Goal: Task Accomplishment & Management: Complete application form

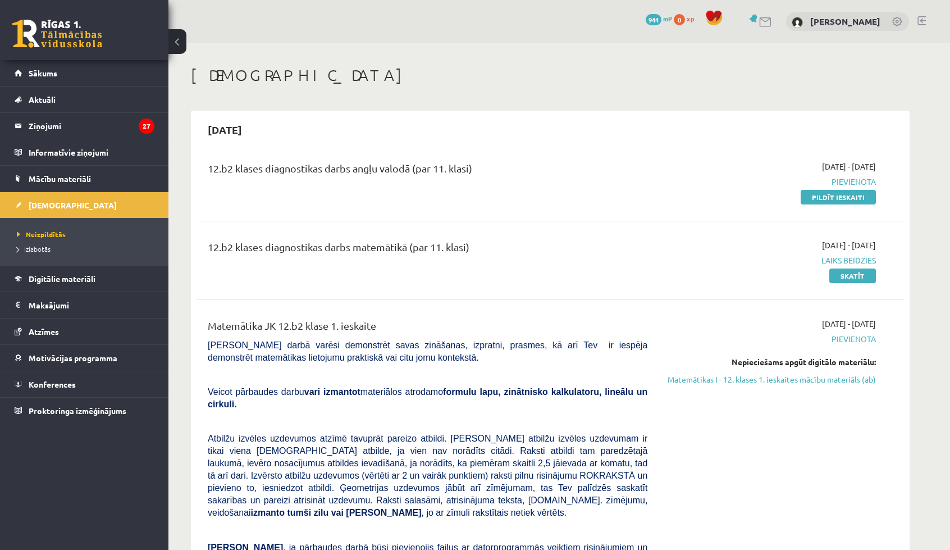
scroll to position [71, 0]
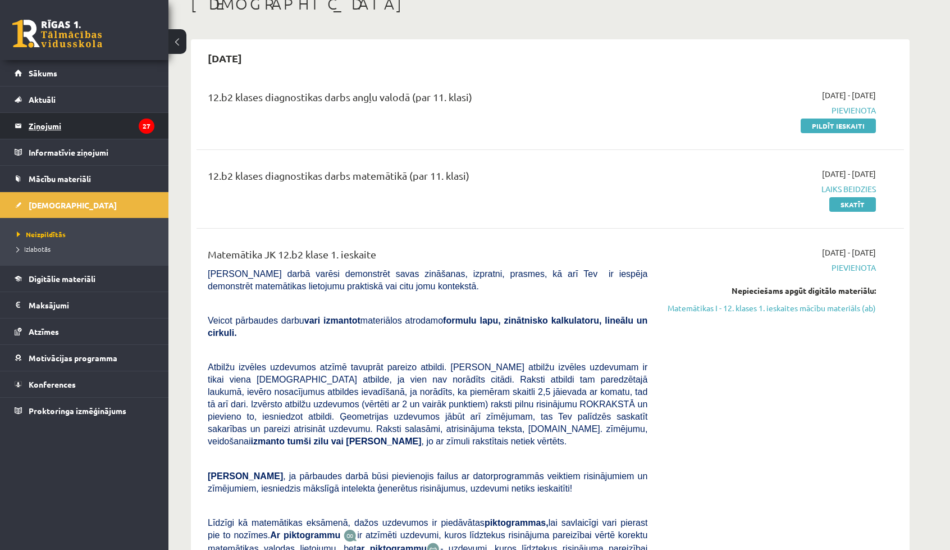
click at [76, 120] on legend "Ziņojumi 27" at bounding box center [92, 126] width 126 height 26
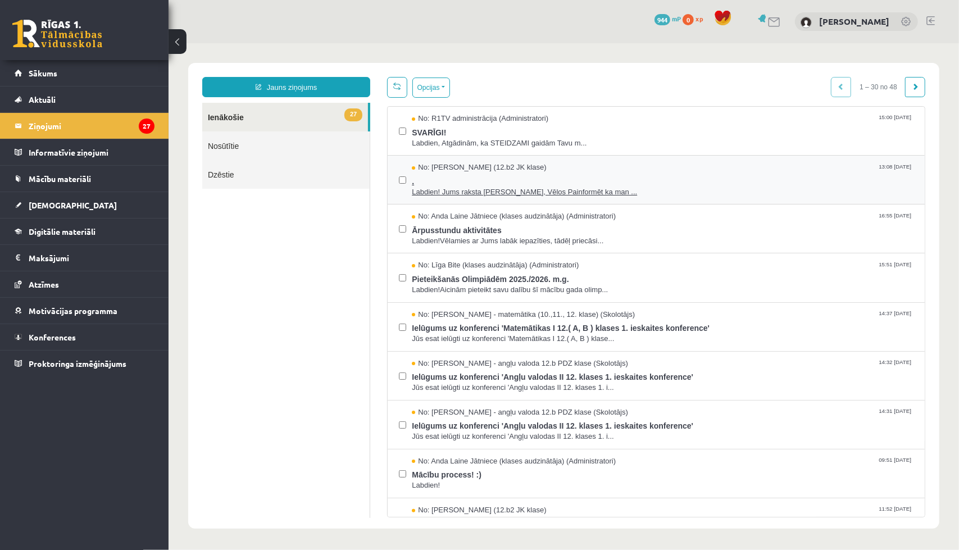
click at [502, 189] on span "Labdien! Jums raksta Leons Laikovskis, Vēlos Painformēt ka man ..." at bounding box center [662, 191] width 502 height 11
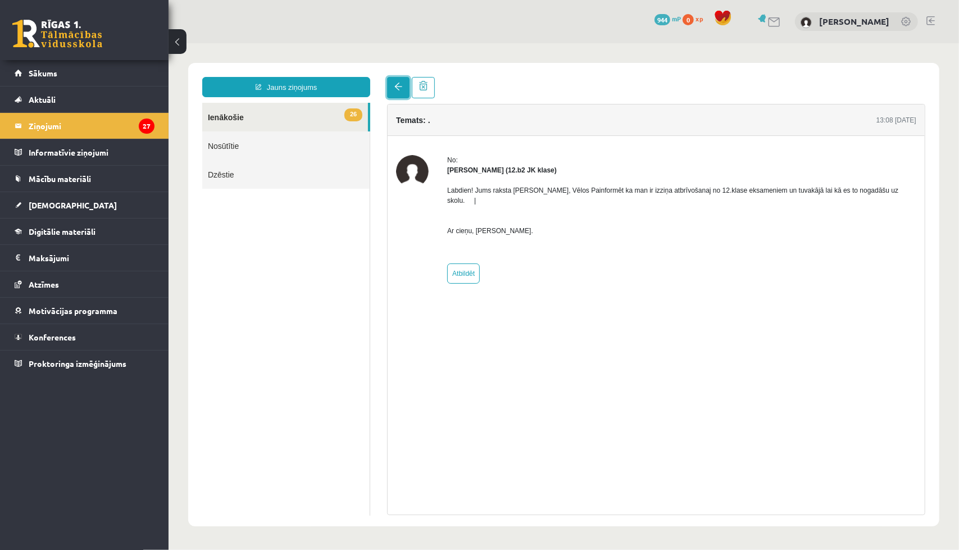
click at [400, 92] on link at bounding box center [397, 86] width 22 height 21
click at [399, 87] on span at bounding box center [398, 86] width 8 height 8
click at [328, 120] on link "26 Ienākošie" at bounding box center [285, 116] width 166 height 29
click at [108, 119] on legend "Ziņojumi 27" at bounding box center [92, 126] width 126 height 26
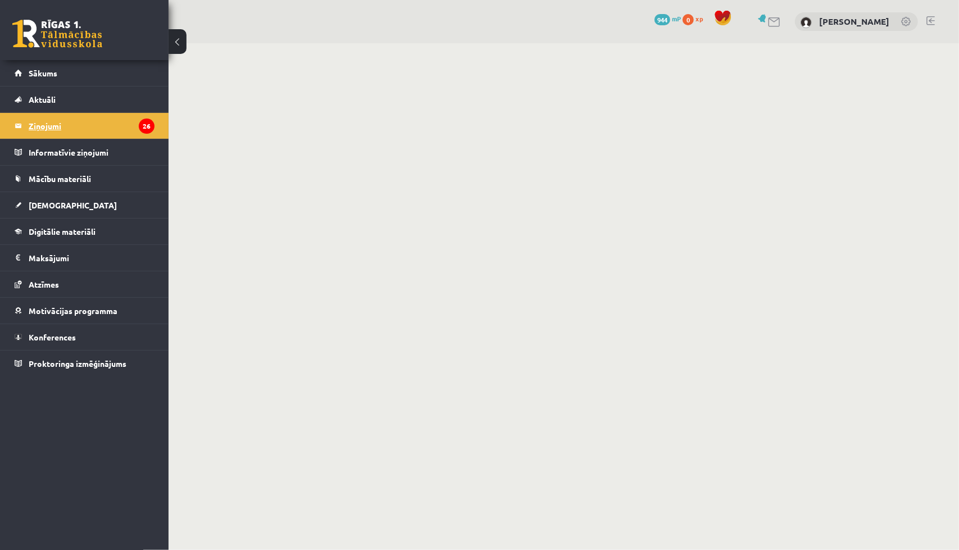
click at [33, 121] on legend "Ziņojumi 26" at bounding box center [92, 126] width 126 height 26
click at [44, 64] on link "Sākums" at bounding box center [85, 73] width 140 height 26
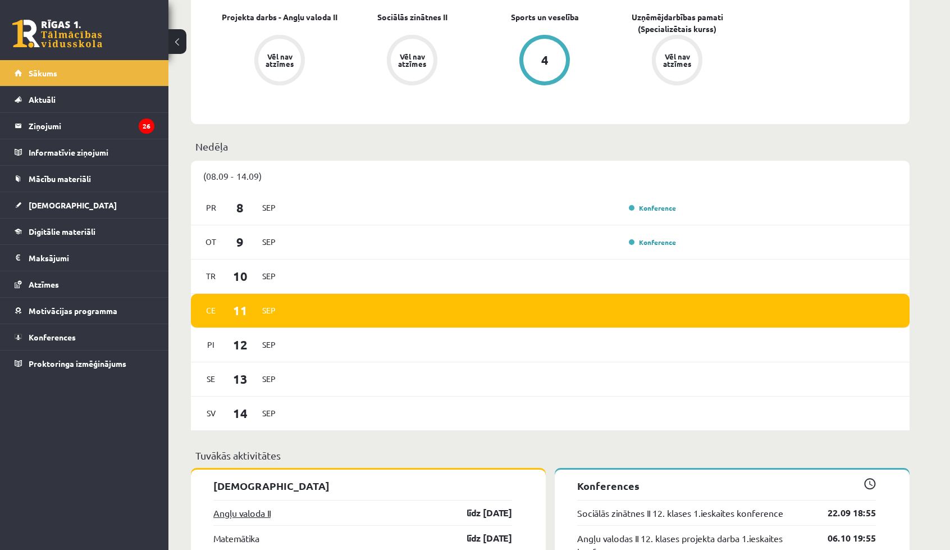
scroll to position [730, 0]
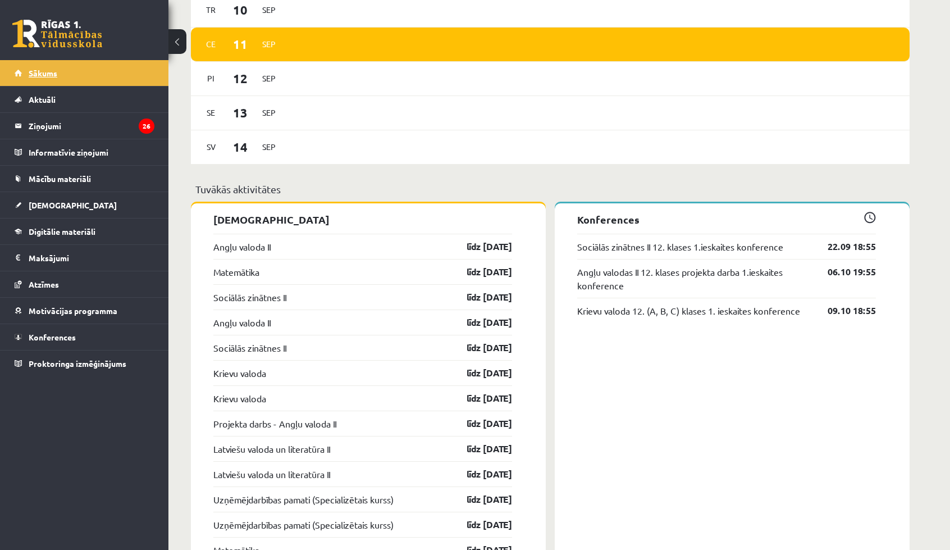
click at [38, 71] on span "Sākums" at bounding box center [43, 73] width 29 height 10
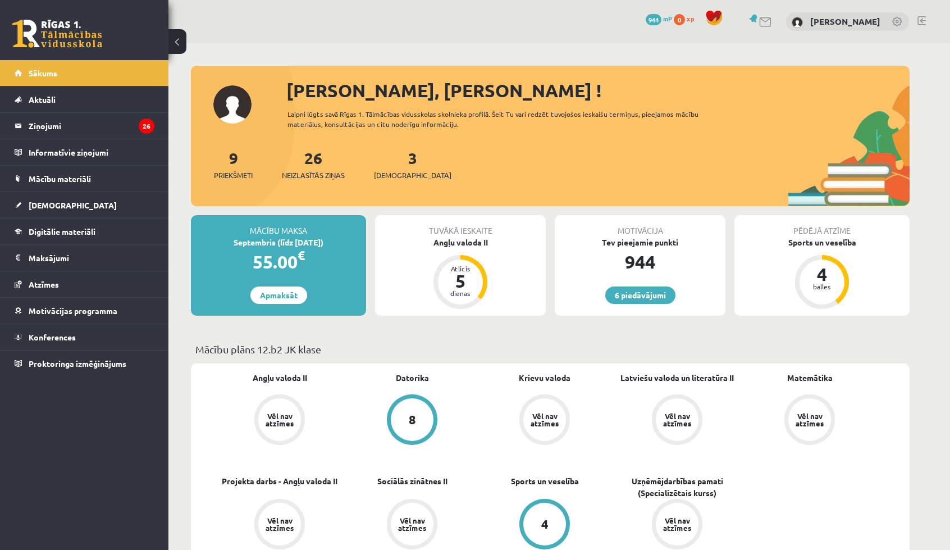
click at [289, 268] on div "55.00 €" at bounding box center [278, 261] width 175 height 27
click at [266, 242] on div "Septembris (līdz 15.09.25)" at bounding box center [278, 242] width 175 height 12
click at [50, 206] on span "[DEMOGRAPHIC_DATA]" at bounding box center [73, 205] width 88 height 10
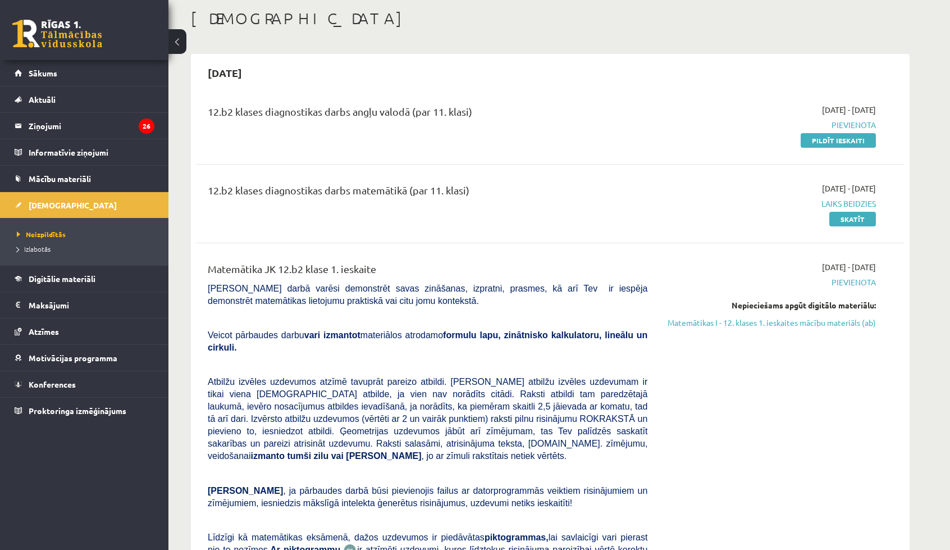
scroll to position [56, 0]
click at [841, 135] on link "Pildīt ieskaiti" at bounding box center [838, 141] width 75 height 15
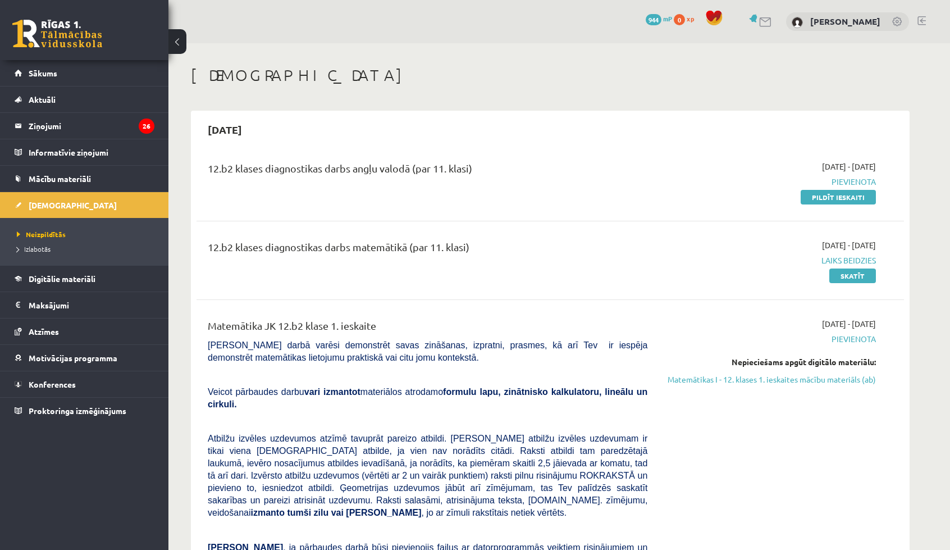
scroll to position [56, 0]
